Goal: Transaction & Acquisition: Send

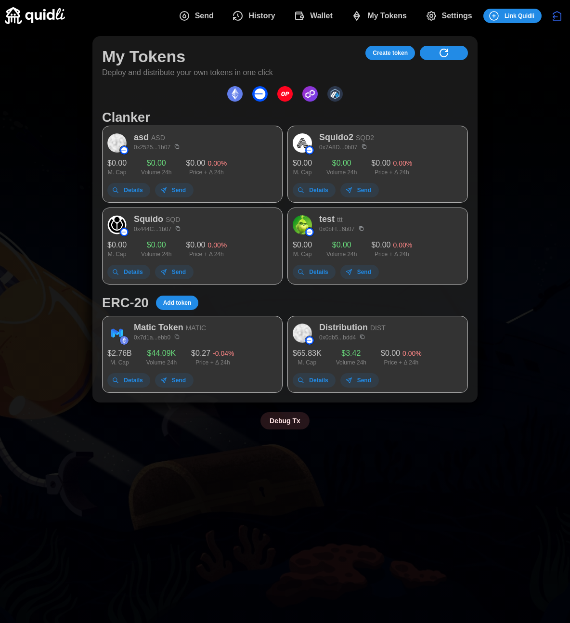
click at [554, 13] on icon "Disconnect" at bounding box center [557, 16] width 12 height 12
click at [535, 17] on span "Connect" at bounding box center [546, 15] width 23 height 13
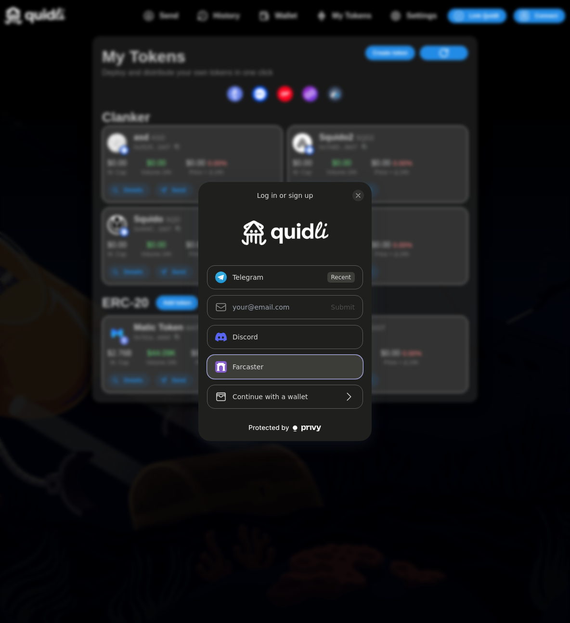
click at [239, 368] on button "Farcaster" at bounding box center [285, 367] width 156 height 24
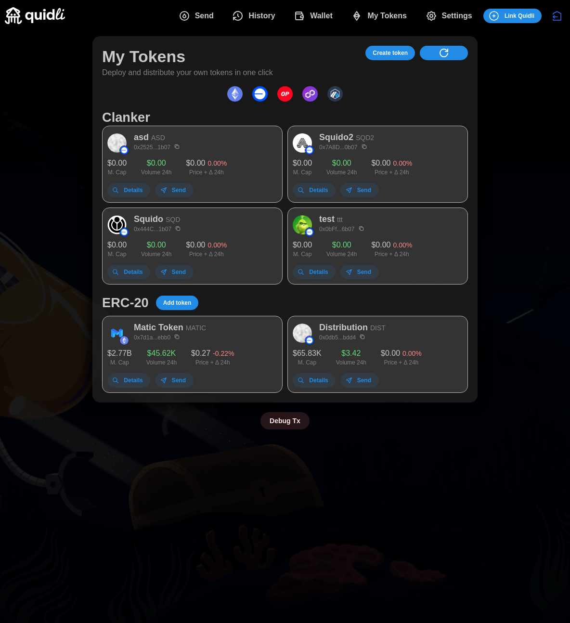
click at [206, 10] on span "Send" at bounding box center [204, 15] width 19 height 19
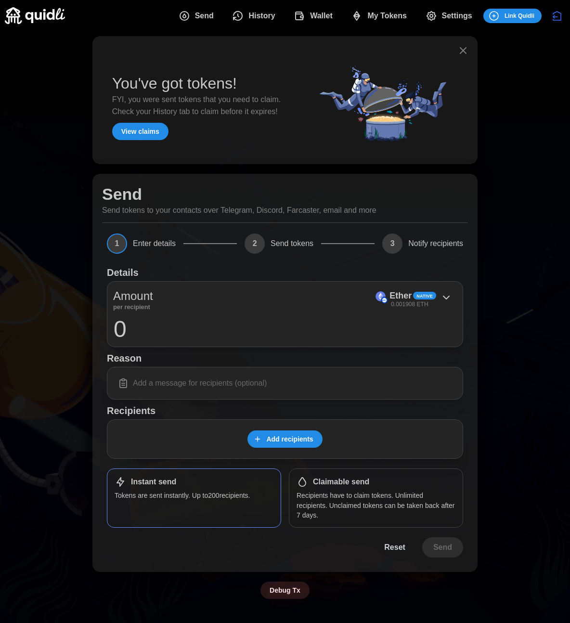
click at [286, 431] on span "Add recipients" at bounding box center [289, 439] width 47 height 16
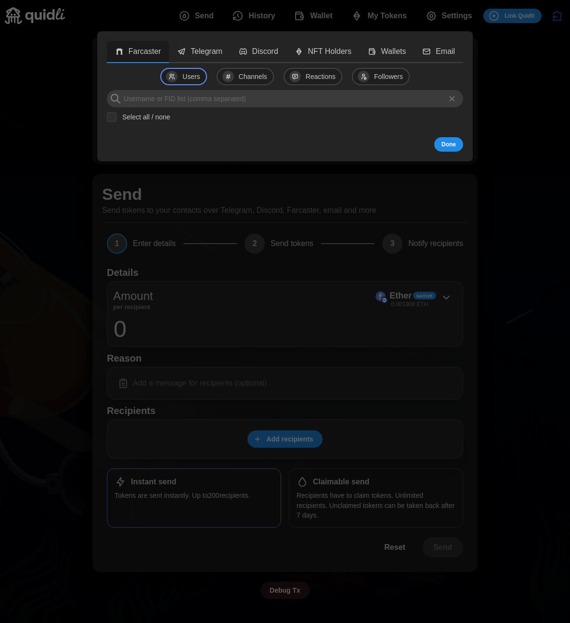
click at [203, 53] on p "Telegram" at bounding box center [207, 52] width 32 height 12
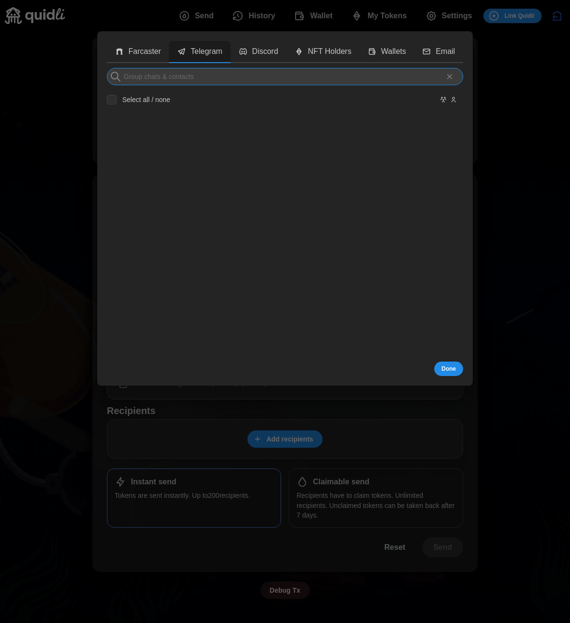
click at [181, 78] on input at bounding box center [285, 76] width 356 height 17
type input "[PERSON_NAME]"
click at [136, 79] on input "[PERSON_NAME]" at bounding box center [285, 76] width 356 height 17
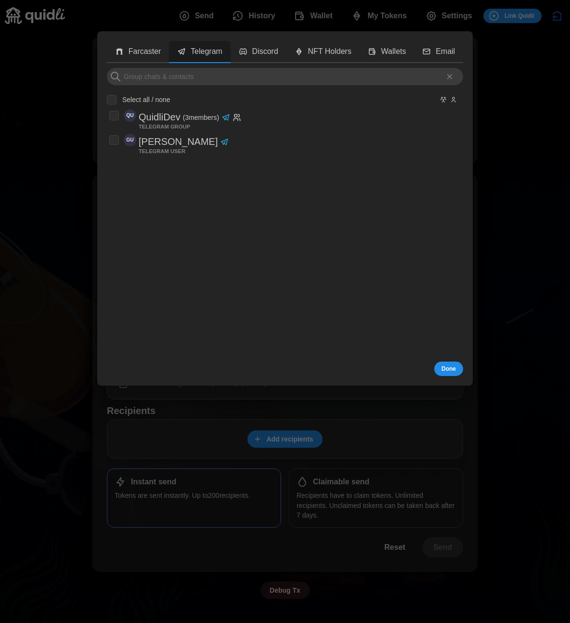
click at [257, 60] on button "Discord" at bounding box center [259, 52] width 56 height 23
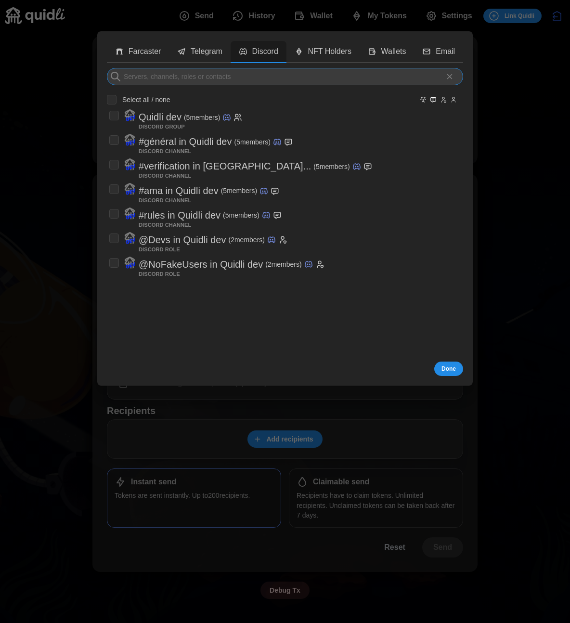
click at [177, 77] on input at bounding box center [285, 76] width 356 height 17
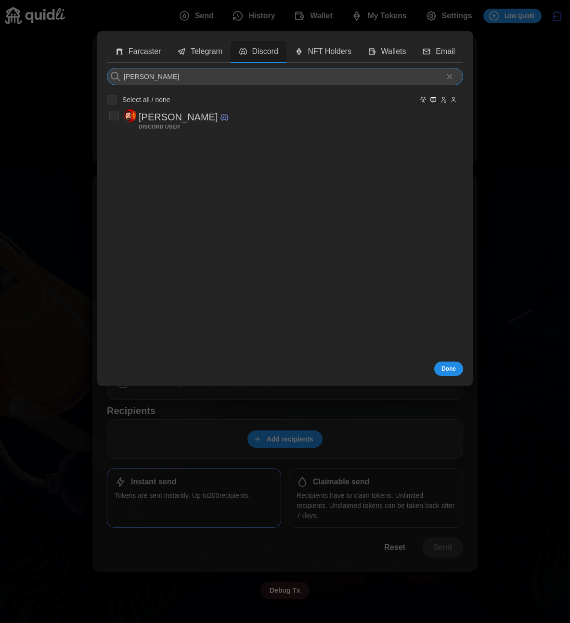
type input "[PERSON_NAME]"
click at [62, 114] on div at bounding box center [285, 311] width 570 height 623
